Goal: Book appointment/travel/reservation

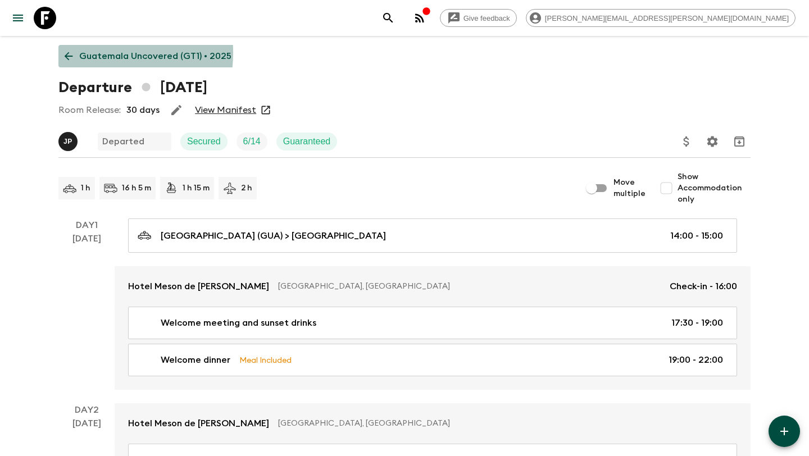
click at [67, 52] on icon at bounding box center [68, 56] width 12 height 12
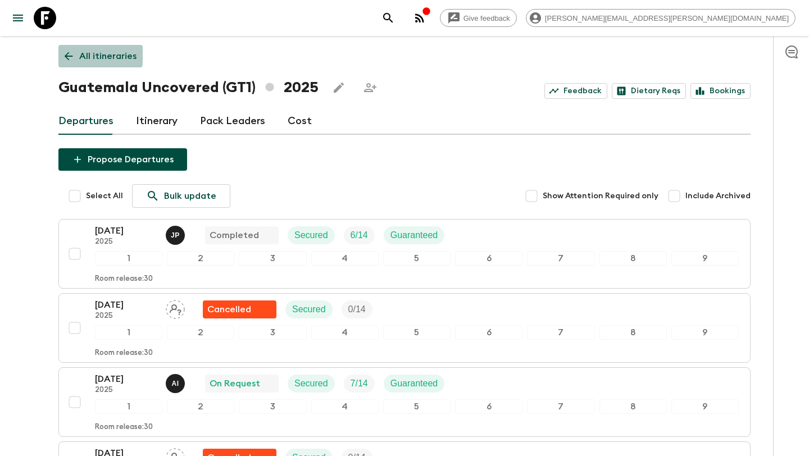
click at [67, 54] on icon at bounding box center [69, 56] width 8 height 8
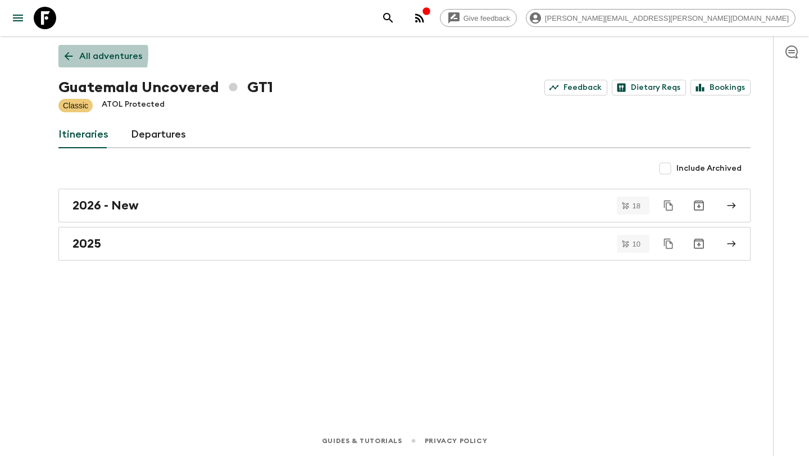
click at [67, 54] on icon at bounding box center [69, 56] width 8 height 8
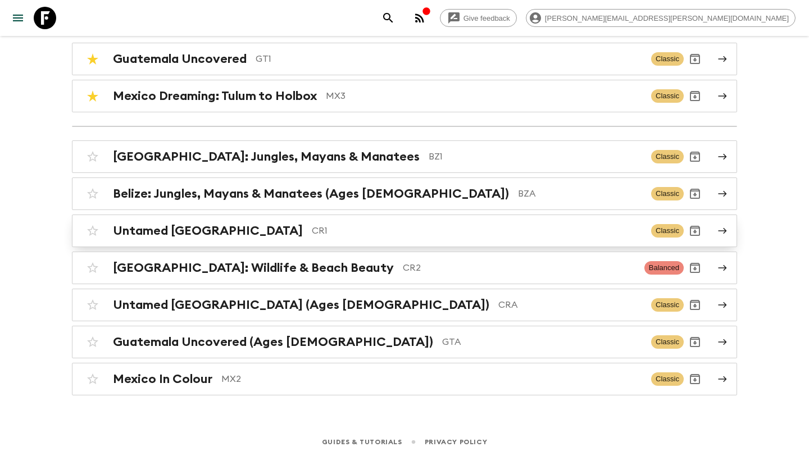
scroll to position [125, 0]
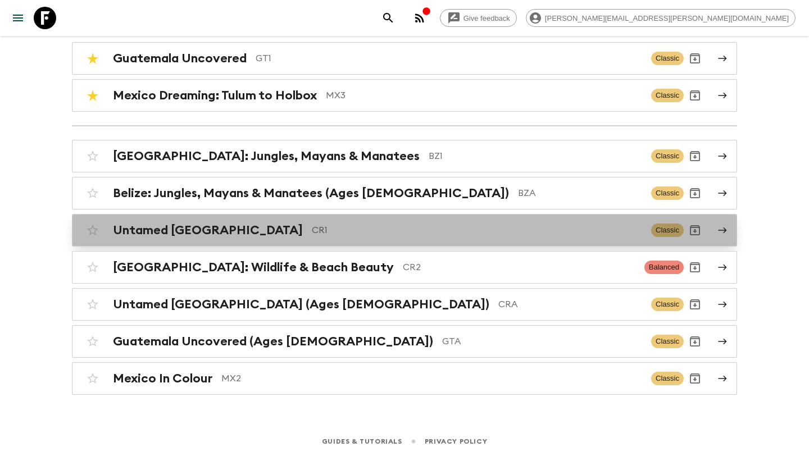
click at [215, 232] on h2 "Untamed [GEOGRAPHIC_DATA]" at bounding box center [208, 230] width 190 height 15
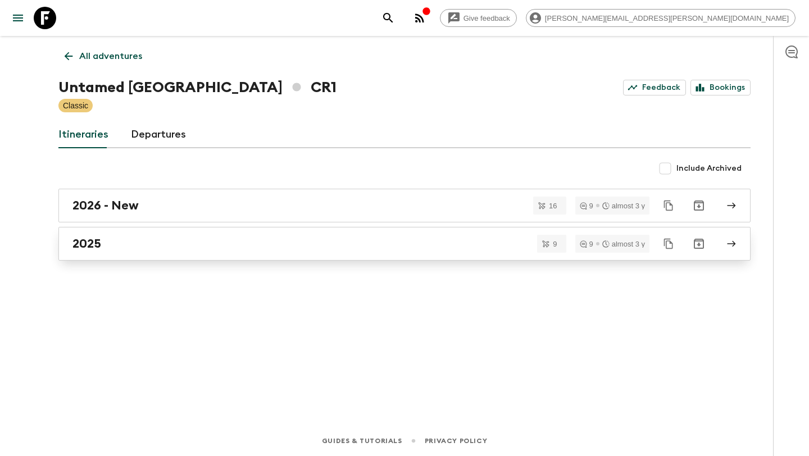
click at [212, 236] on link "2025" at bounding box center [404, 244] width 692 height 34
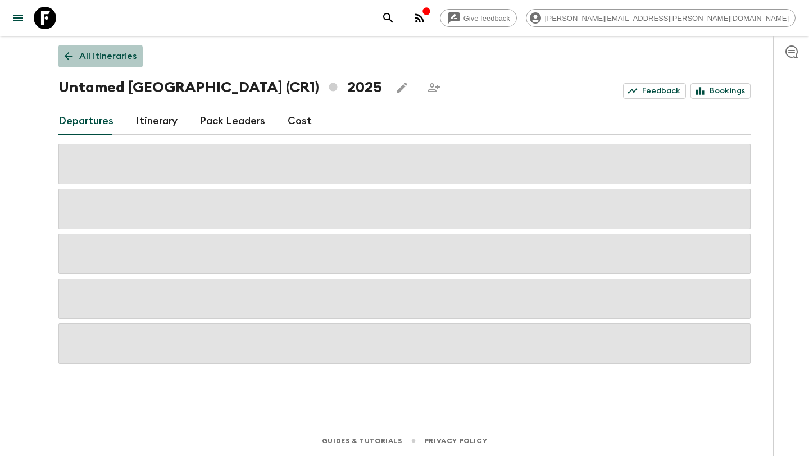
click at [72, 57] on icon at bounding box center [68, 56] width 12 height 12
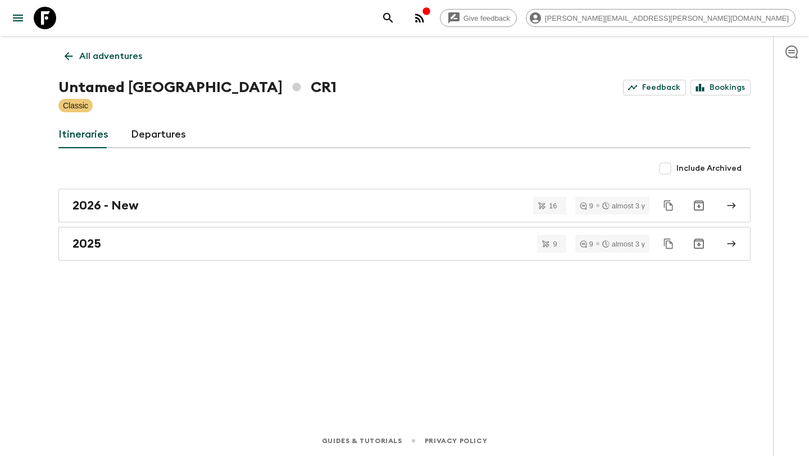
click at [72, 57] on icon at bounding box center [68, 56] width 12 height 12
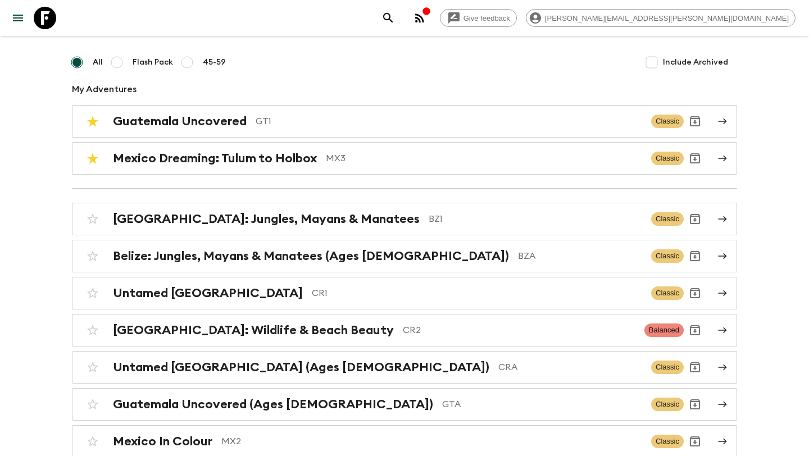
scroll to position [68, 0]
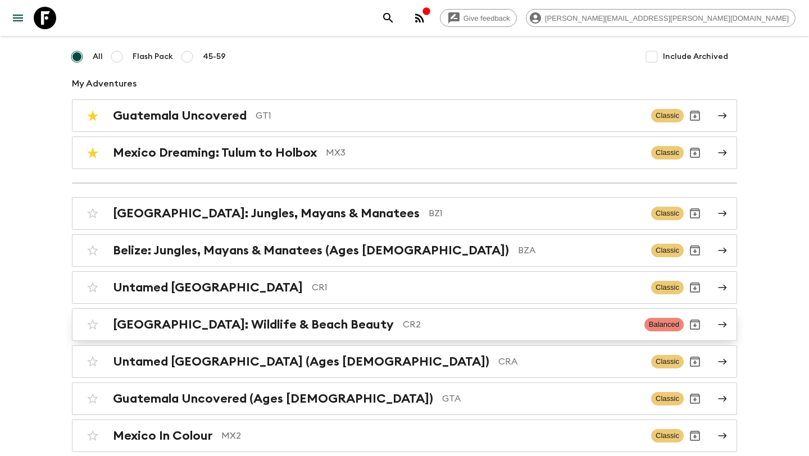
click at [311, 327] on h2 "[GEOGRAPHIC_DATA]: Wildlife & Beach Beauty" at bounding box center [253, 325] width 281 height 15
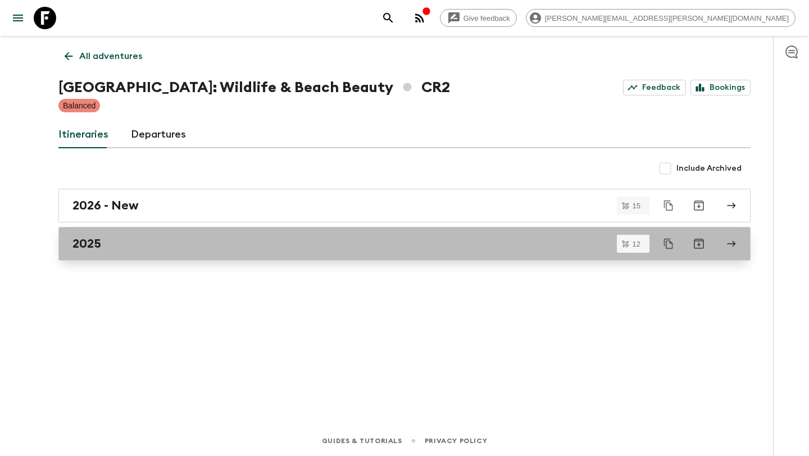
click at [191, 250] on div "2025" at bounding box center [394, 244] width 643 height 15
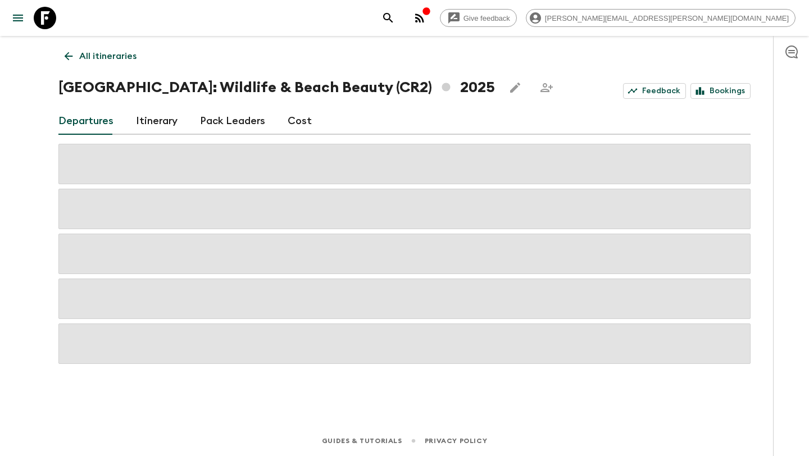
click at [69, 57] on icon at bounding box center [68, 56] width 12 height 12
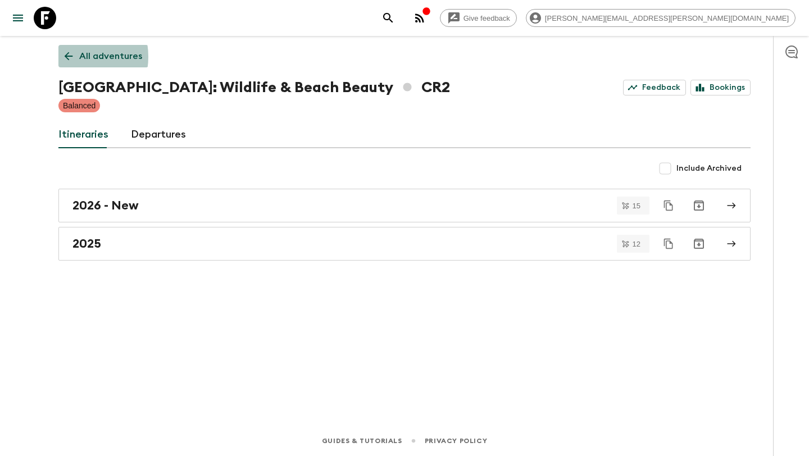
click at [69, 57] on icon at bounding box center [68, 56] width 12 height 12
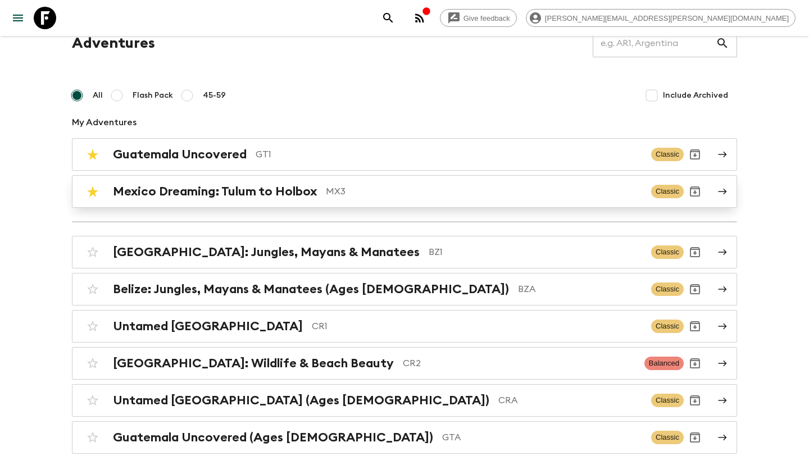
scroll to position [34, 0]
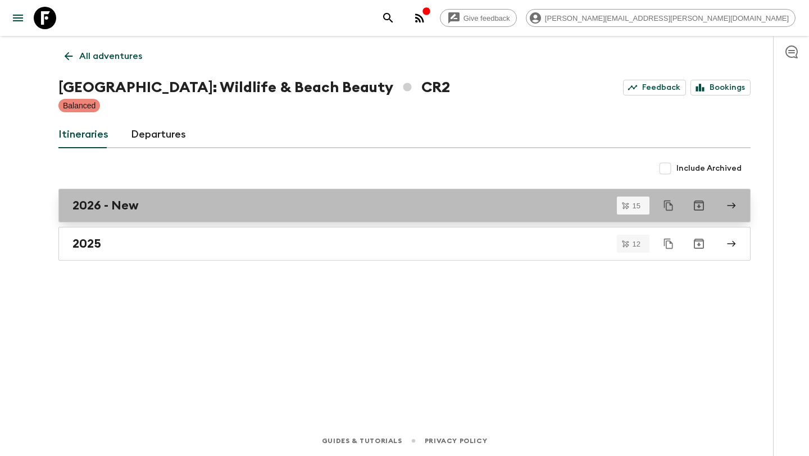
click at [115, 200] on h2 "2026 - New" at bounding box center [106, 205] width 66 height 15
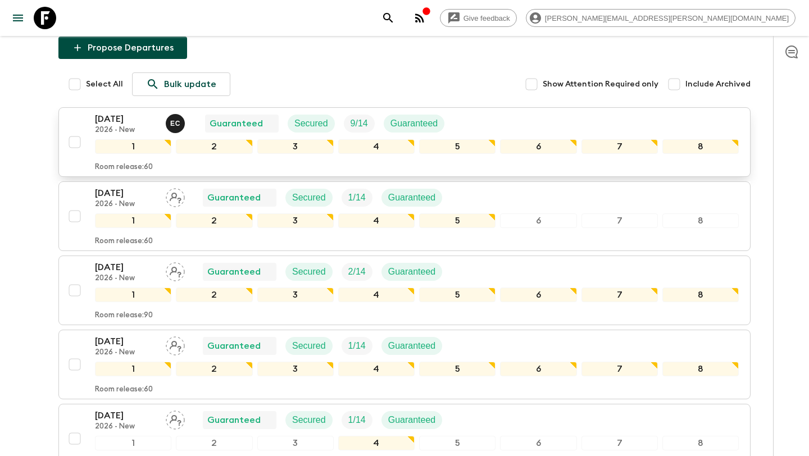
scroll to position [111, 0]
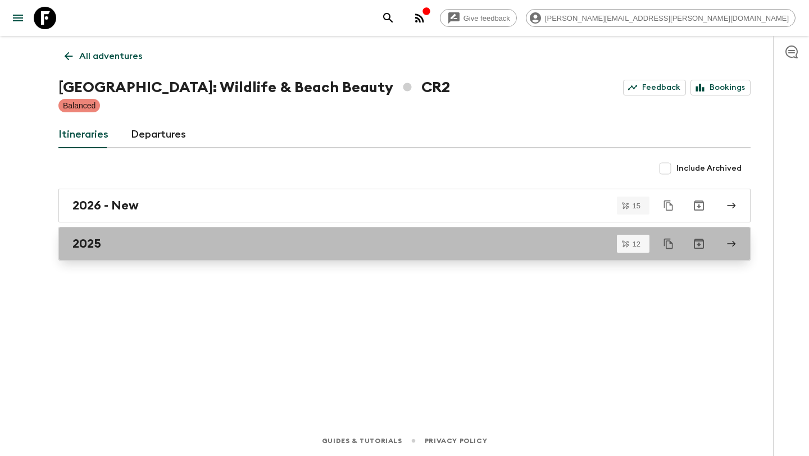
click at [96, 245] on h2 "2025" at bounding box center [87, 244] width 29 height 15
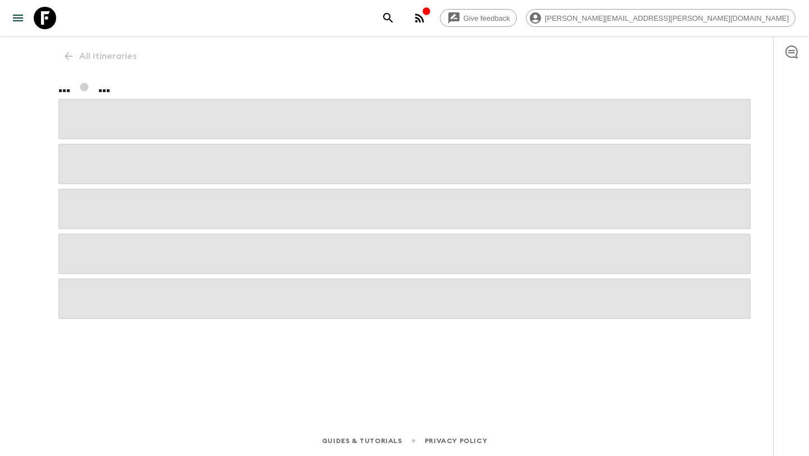
click at [96, 245] on span at bounding box center [404, 254] width 692 height 40
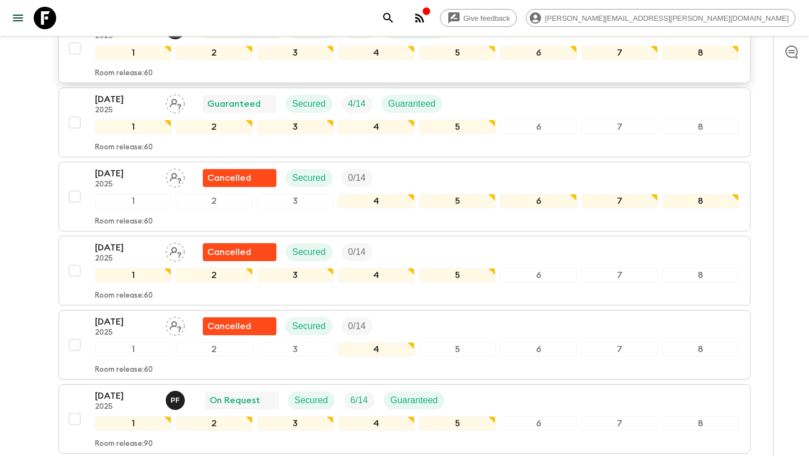
scroll to position [751, 0]
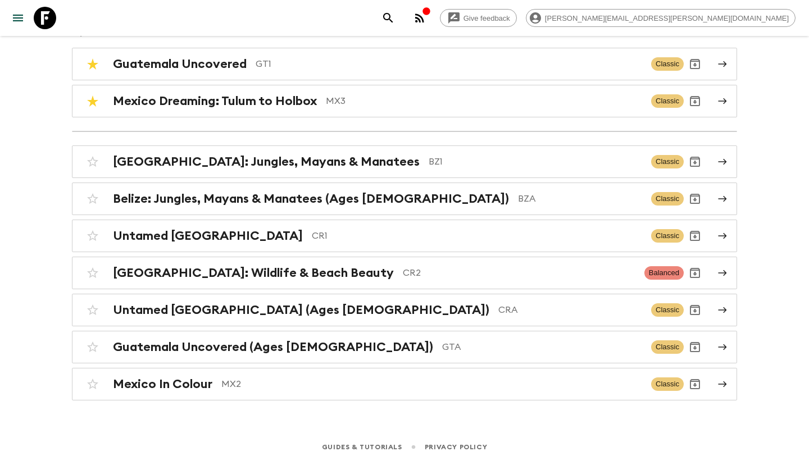
scroll to position [125, 0]
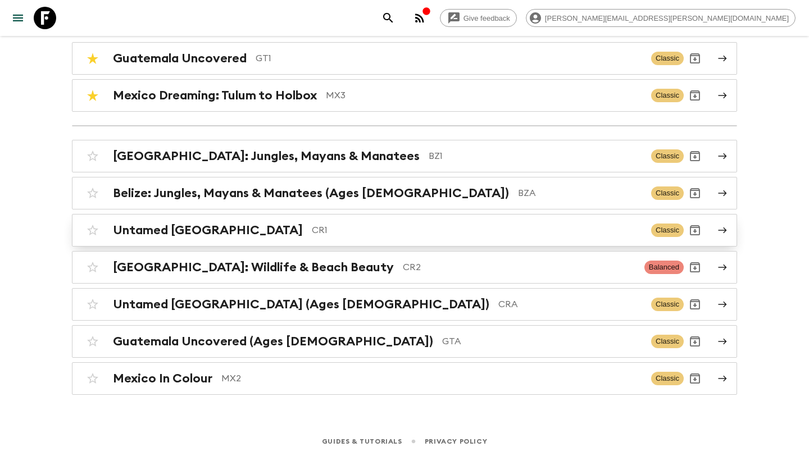
click at [318, 230] on p "CR1" at bounding box center [477, 230] width 331 height 13
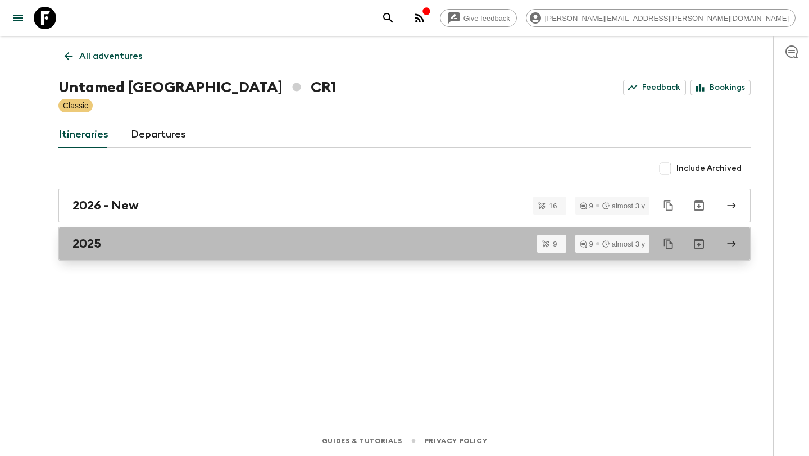
click at [325, 242] on div "2025" at bounding box center [394, 244] width 643 height 15
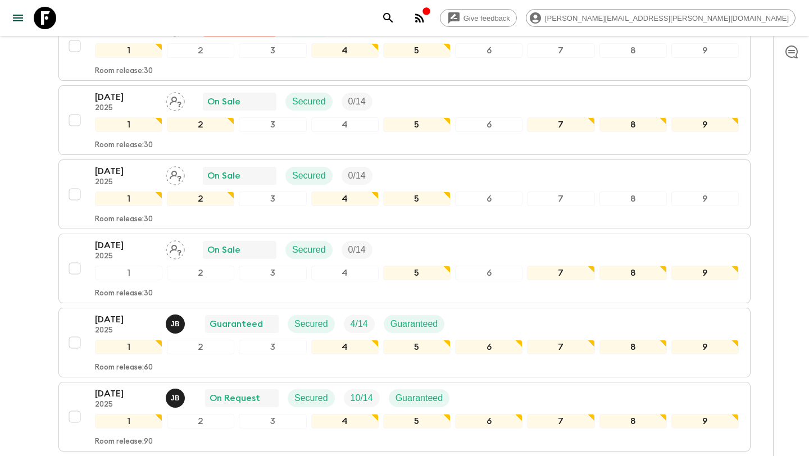
scroll to position [528, 0]
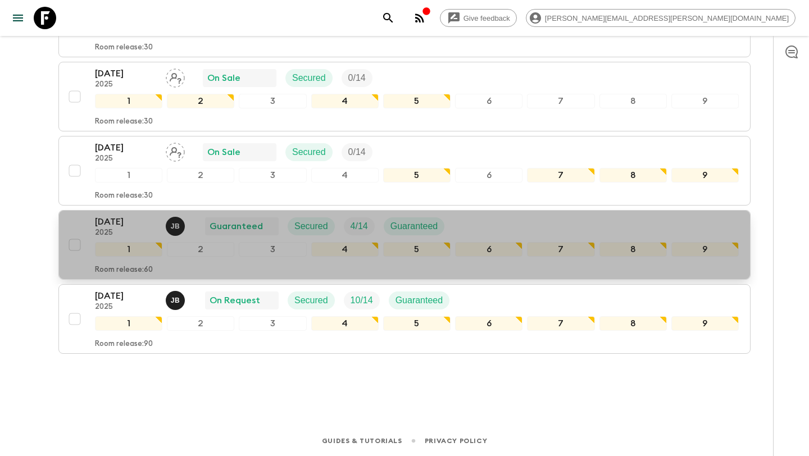
click at [106, 217] on p "[DATE]" at bounding box center [126, 221] width 62 height 13
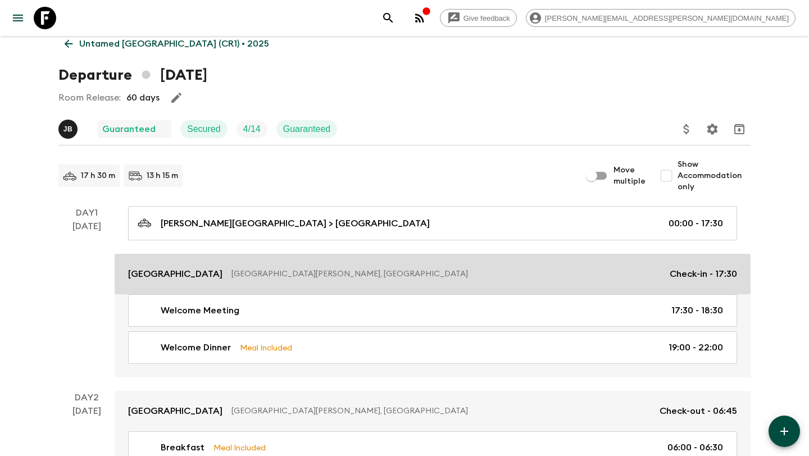
scroll to position [12, 0]
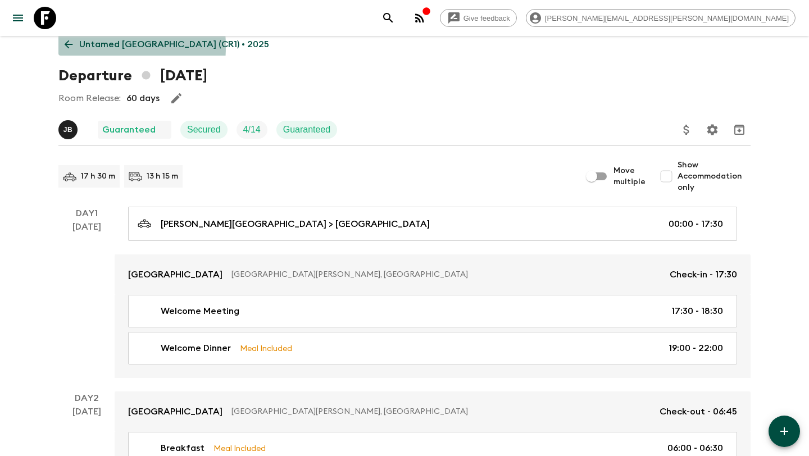
click at [64, 47] on icon at bounding box center [68, 44] width 12 height 12
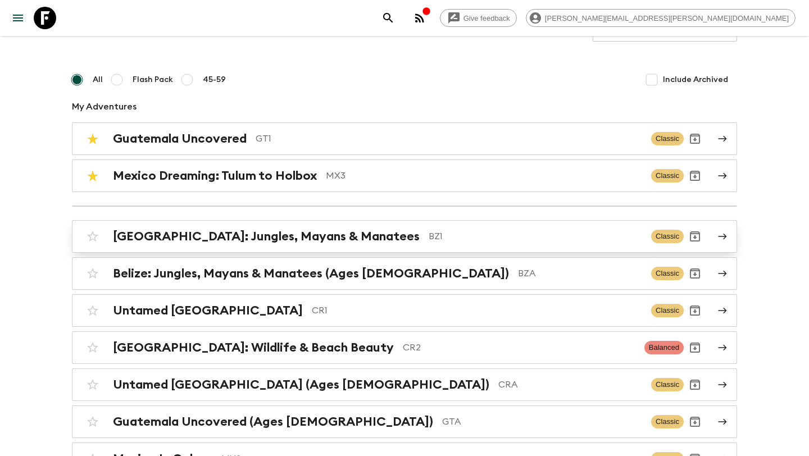
scroll to position [72, 0]
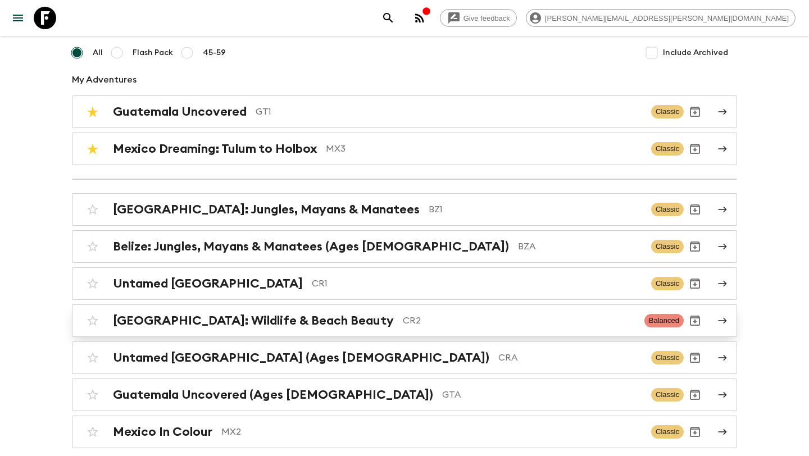
click at [275, 316] on h2 "[GEOGRAPHIC_DATA]: Wildlife & Beach Beauty" at bounding box center [253, 321] width 281 height 15
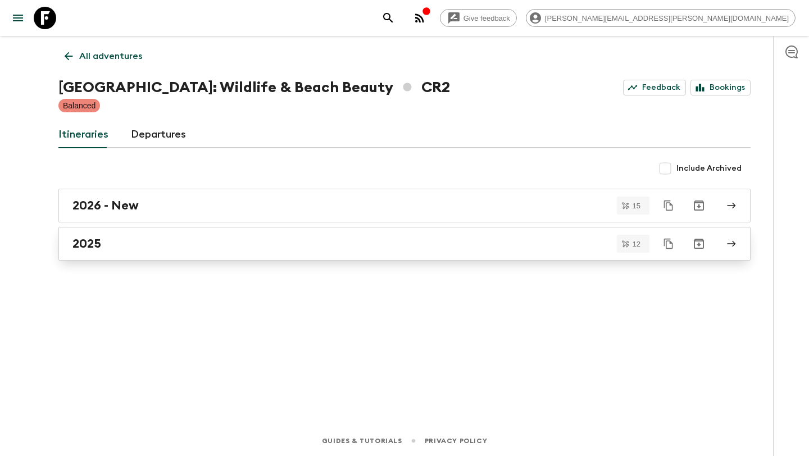
click at [179, 234] on link "2025" at bounding box center [404, 244] width 692 height 34
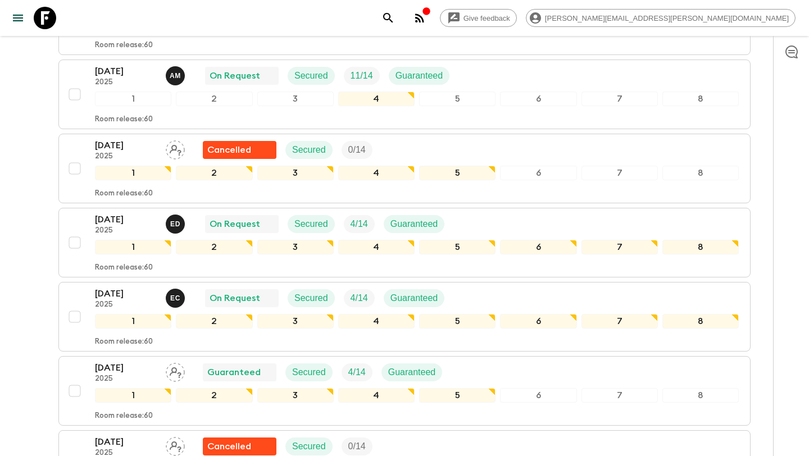
scroll to position [290, 0]
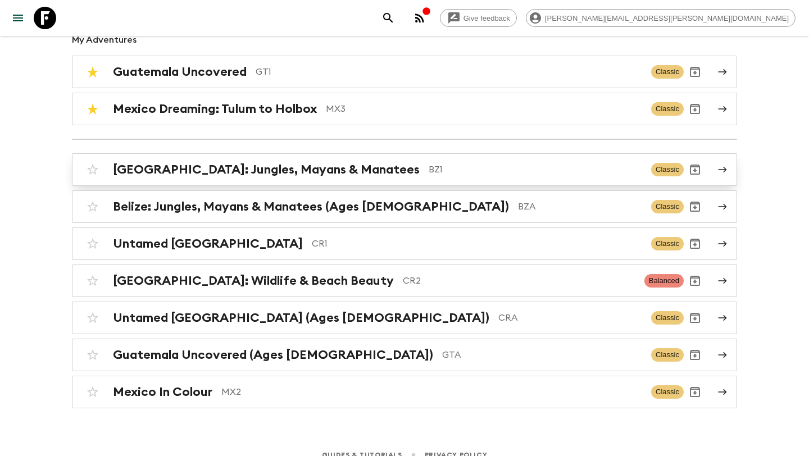
scroll to position [114, 0]
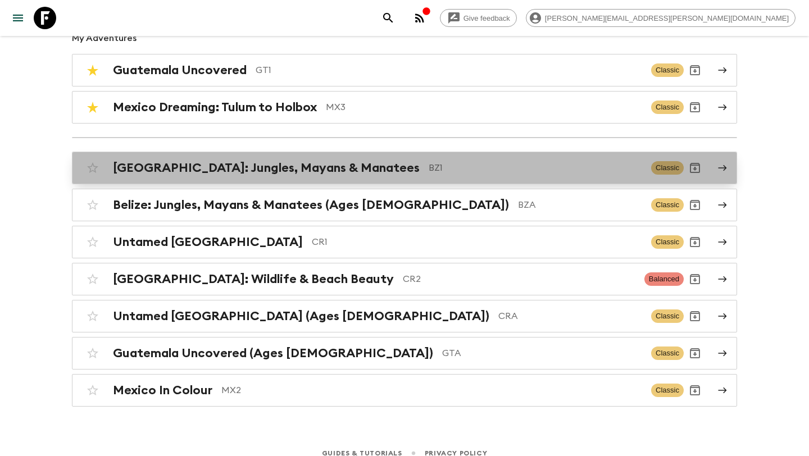
click at [292, 167] on h2 "[GEOGRAPHIC_DATA]: Jungles, Mayans & Manatees" at bounding box center [266, 168] width 307 height 15
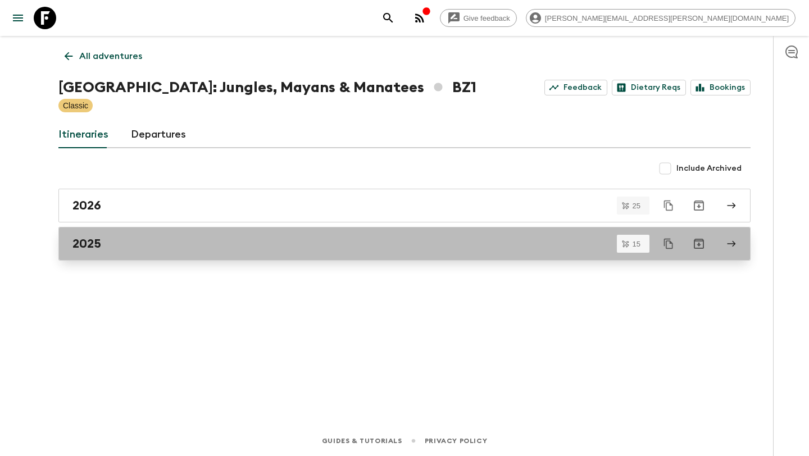
click at [219, 242] on div "2025" at bounding box center [394, 244] width 643 height 15
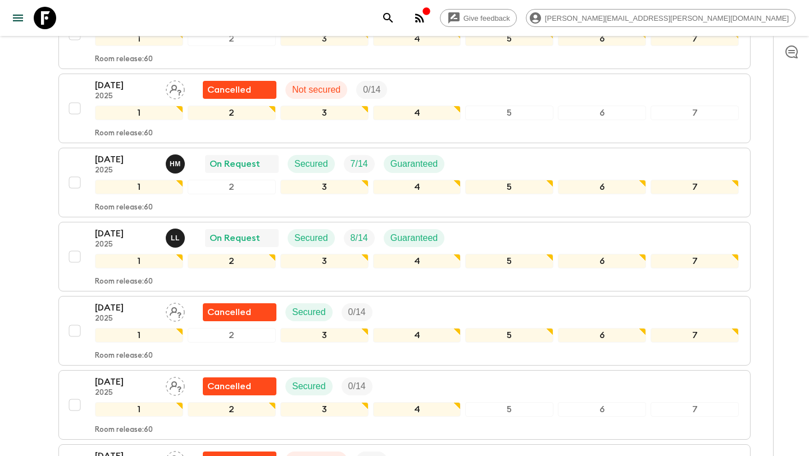
scroll to position [461, 0]
